Goal: Task Accomplishment & Management: Use online tool/utility

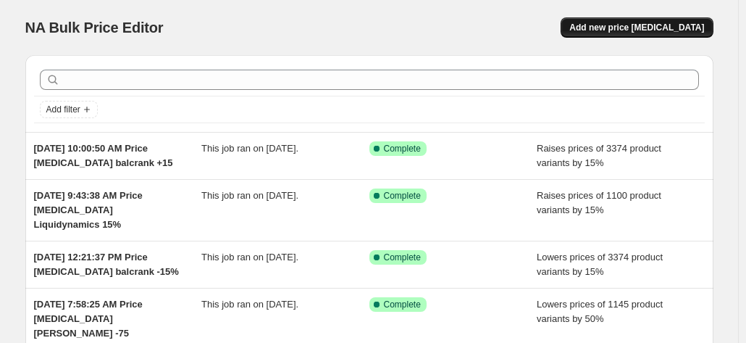
click at [635, 29] on span "Add new price [MEDICAL_DATA]" at bounding box center [636, 28] width 135 height 12
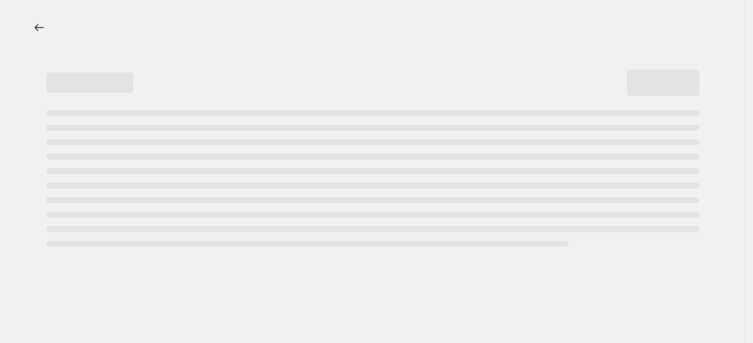
select select "percentage"
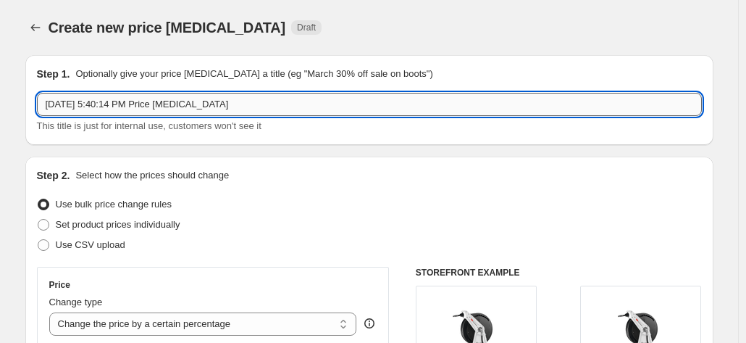
click at [149, 104] on input "[DATE] 5:40:14 PM Price [MEDICAL_DATA]" at bounding box center [369, 104] width 665 height 23
drag, startPoint x: 153, startPoint y: 104, endPoint x: 209, endPoint y: 104, distance: 56.5
click at [209, 104] on input "[DATE] 5:40:14 PMfreedom +15 Price [MEDICAL_DATA]" at bounding box center [369, 104] width 665 height 23
click at [268, 114] on input "Sep 11, 2025, 5:40:14 PMPrice change job" at bounding box center [369, 104] width 665 height 23
paste input "freedom +15"
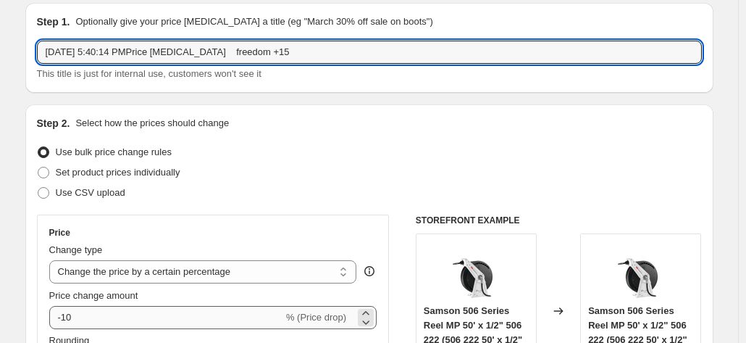
scroll to position [145, 0]
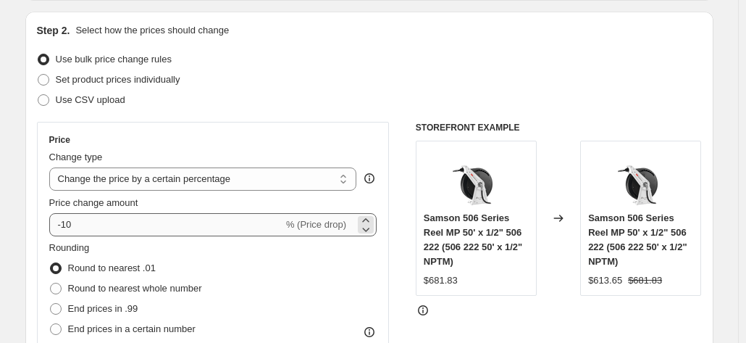
type input "Sep 11, 2025, 5:40:14 PMPrice change job freedom +15"
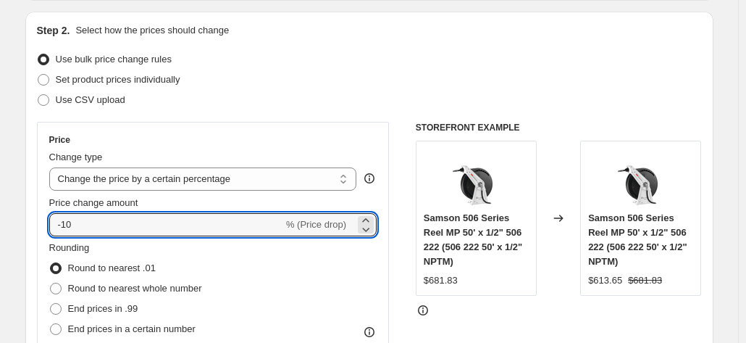
drag, startPoint x: 77, startPoint y: 221, endPoint x: 36, endPoint y: 228, distance: 41.2
click at [36, 228] on div "Step 2. Select how the prices should change Use bulk price change rules Set pro…" at bounding box center [369, 266] width 688 height 509
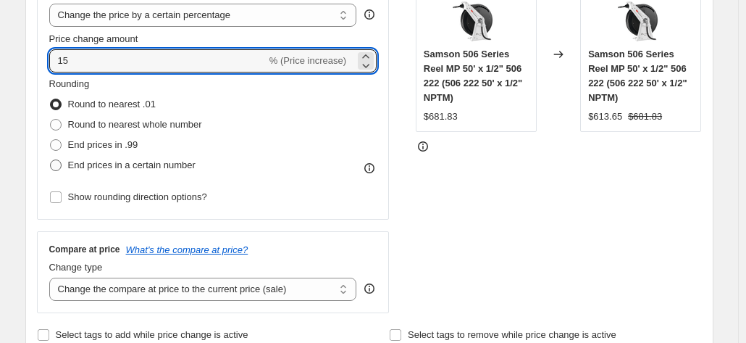
scroll to position [435, 0]
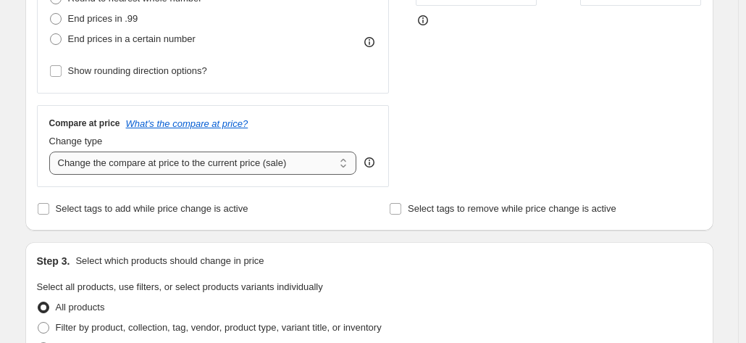
type input "15"
click at [141, 160] on select "Change the compare at price to the current price (sale) Change the compare at p…" at bounding box center [203, 162] width 308 height 23
select select "remove"
click at [52, 151] on select "Change the compare at price to the current price (sale) Change the compare at p…" at bounding box center [203, 162] width 308 height 23
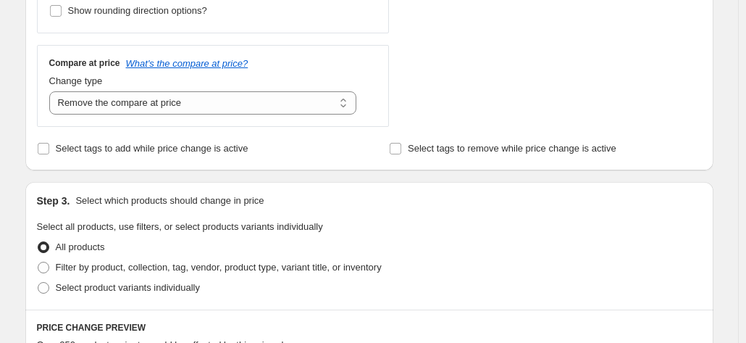
scroll to position [580, 0]
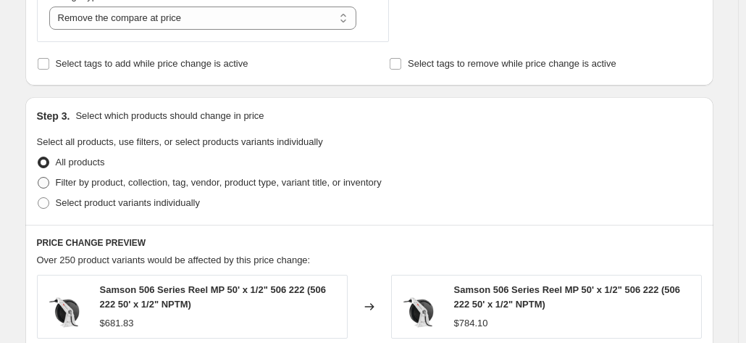
click at [46, 189] on label "Filter by product, collection, tag, vendor, product type, variant title, or inv…" at bounding box center [209, 182] width 345 height 20
click at [38, 177] on input "Filter by product, collection, tag, vendor, product type, variant title, or inv…" at bounding box center [38, 177] width 1 height 1
radio input "true"
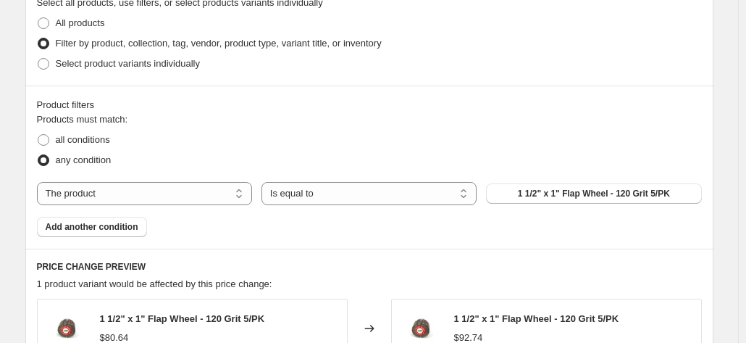
scroll to position [724, 0]
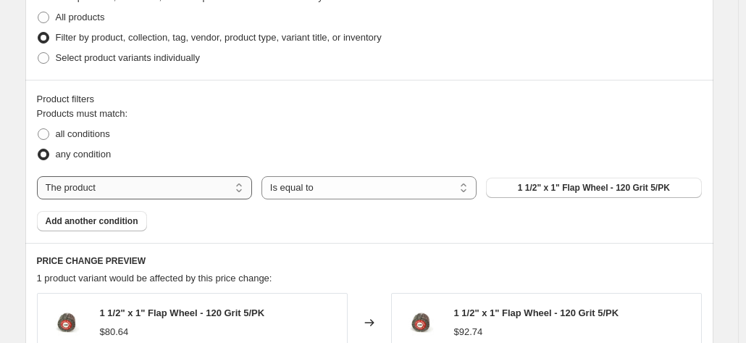
click at [219, 188] on select "The product The product's collection The product's tag The product's vendor The…" at bounding box center [144, 187] width 215 height 23
select select "vendor"
